Goal: Information Seeking & Learning: Understand process/instructions

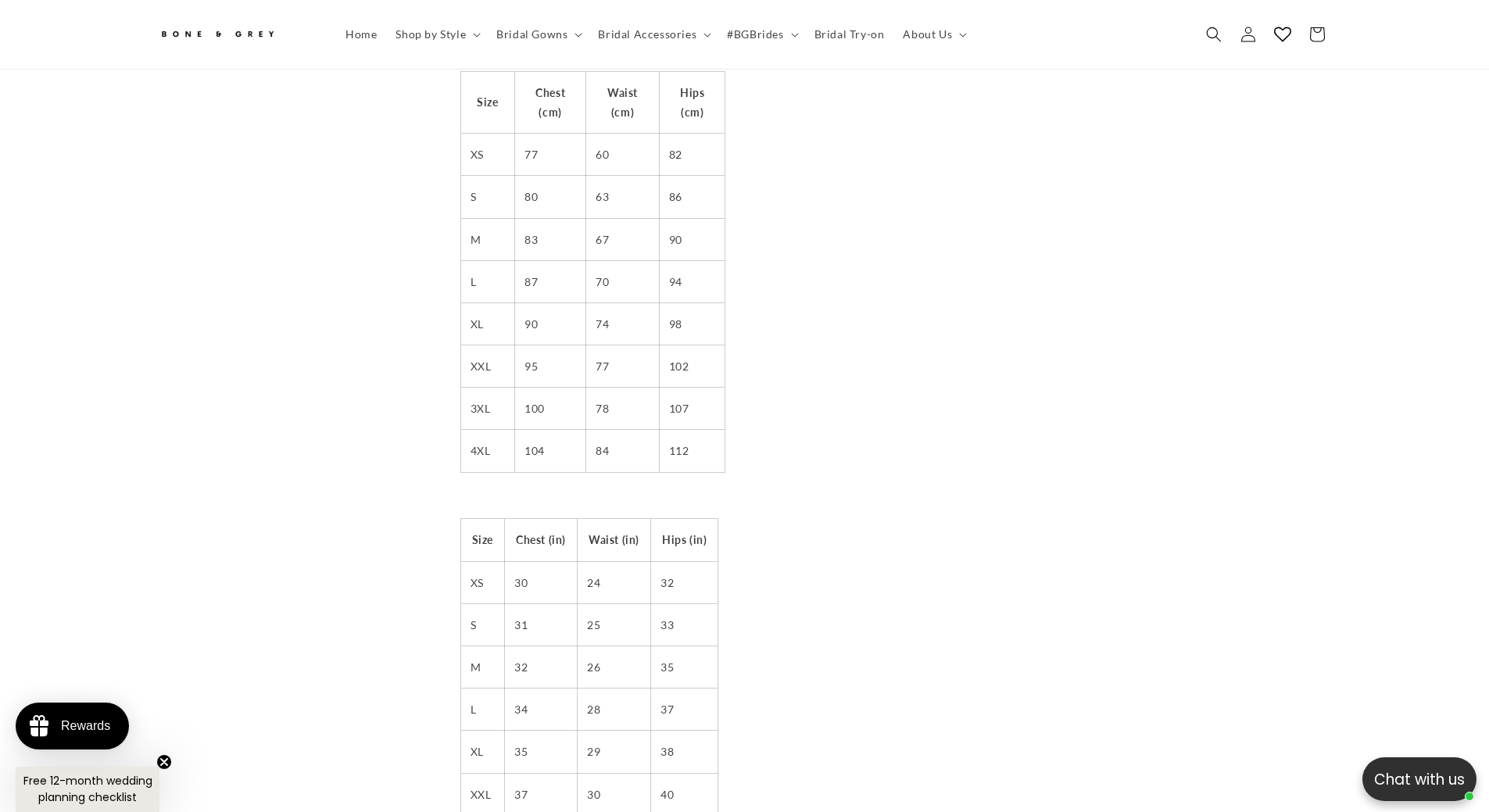
scroll to position [0, 430]
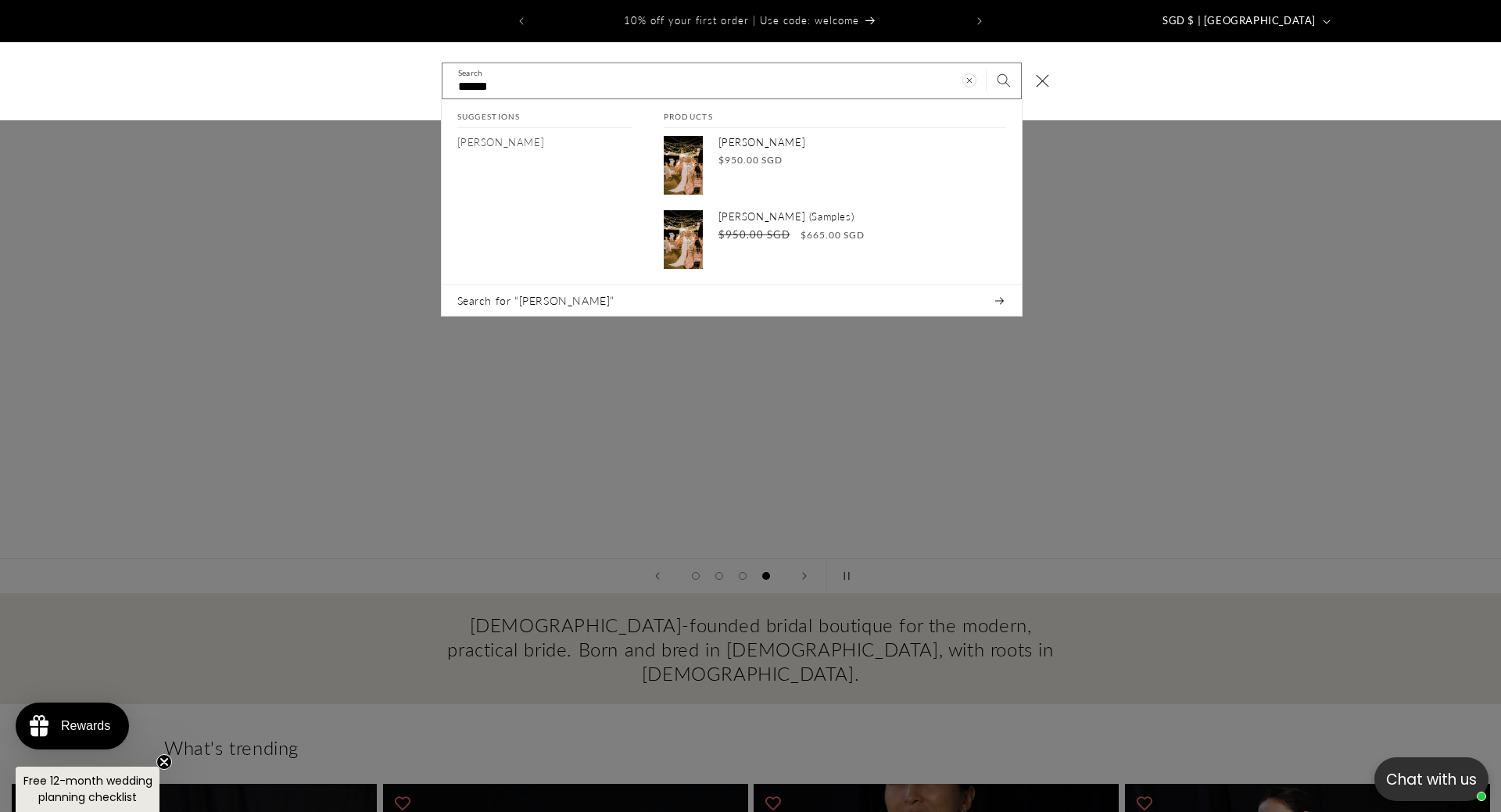
scroll to position [0, 4502]
